Goal: Task Accomplishment & Management: Manage account settings

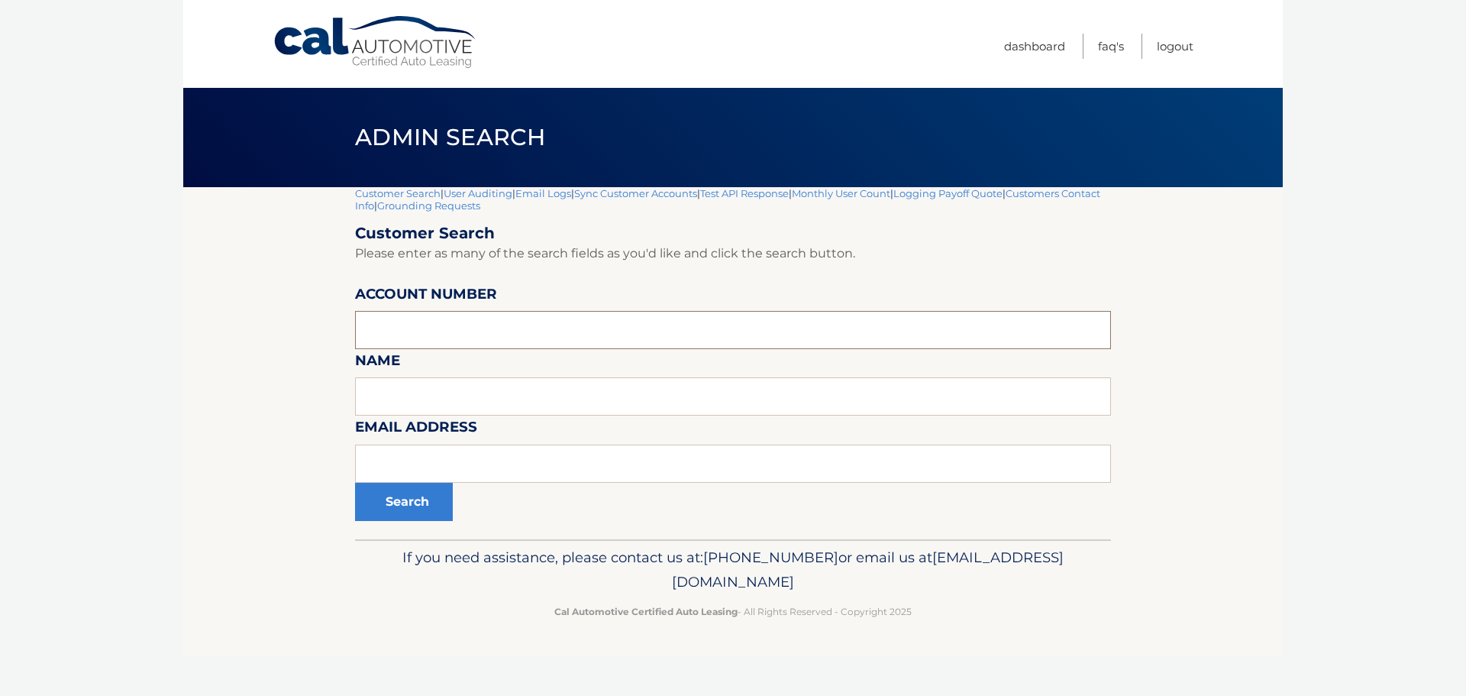
paste input "44455528682"
type input "44455528682"
click at [397, 504] on button "Search" at bounding box center [404, 502] width 98 height 38
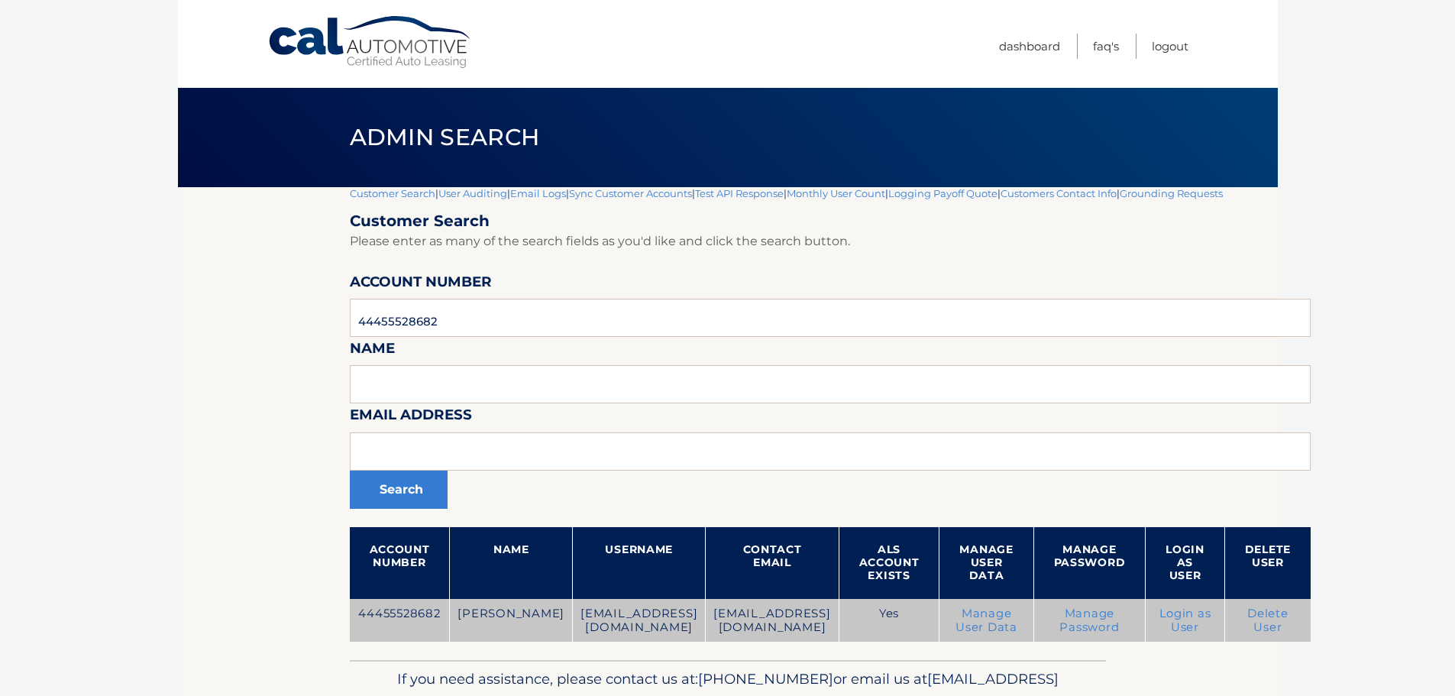
click at [1258, 620] on link "Delete User" at bounding box center [1267, 619] width 41 height 27
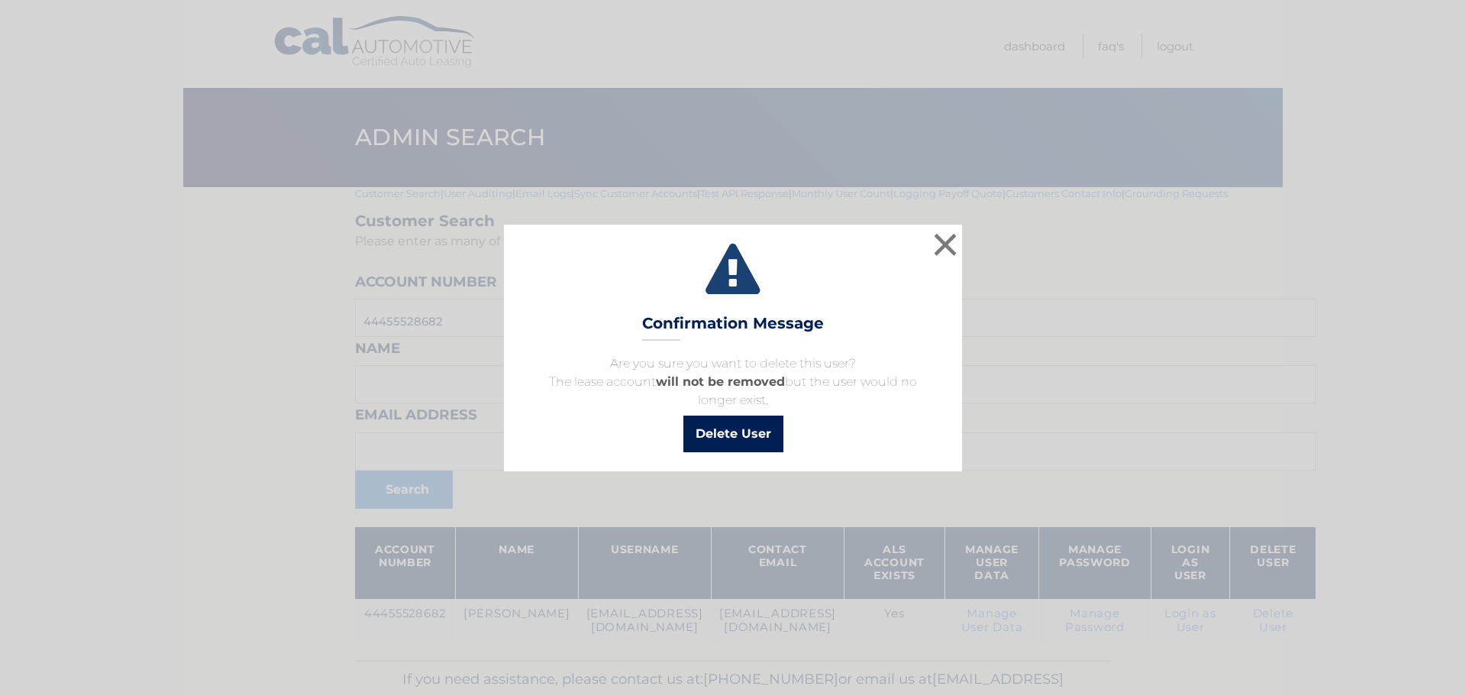
click at [732, 430] on button "Delete User" at bounding box center [733, 433] width 100 height 37
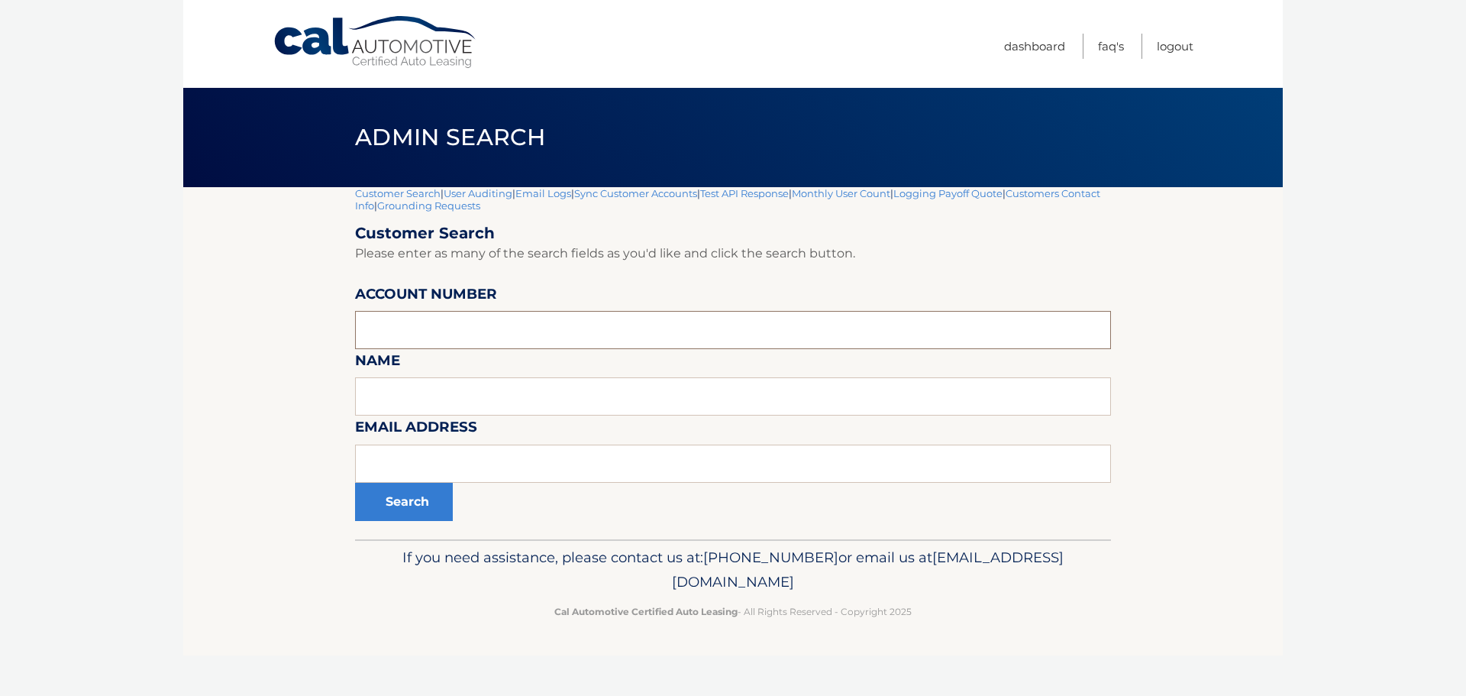
click at [521, 322] on input "text" at bounding box center [733, 330] width 756 height 38
type input "44455980831"
click at [355, 483] on button "Search" at bounding box center [404, 502] width 98 height 38
click at [410, 318] on input "text" at bounding box center [733, 330] width 756 height 38
type input "44456007253"
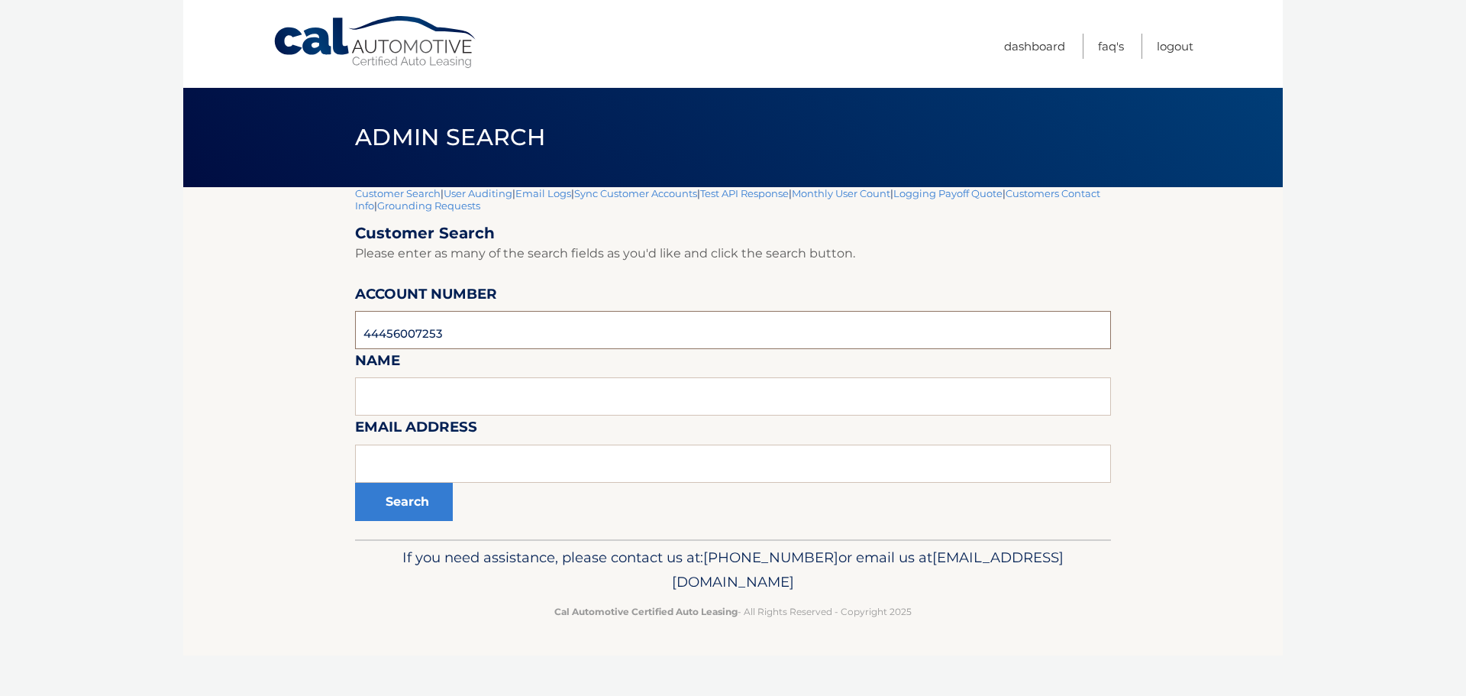
click at [355, 483] on button "Search" at bounding box center [404, 502] width 98 height 38
